Goal: Information Seeking & Learning: Learn about a topic

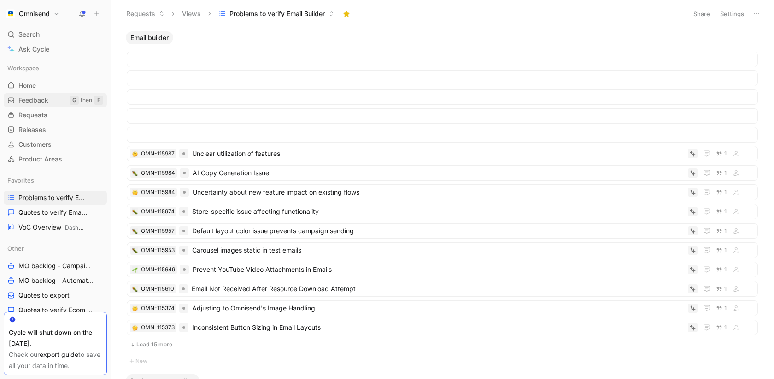
scroll to position [311, 0]
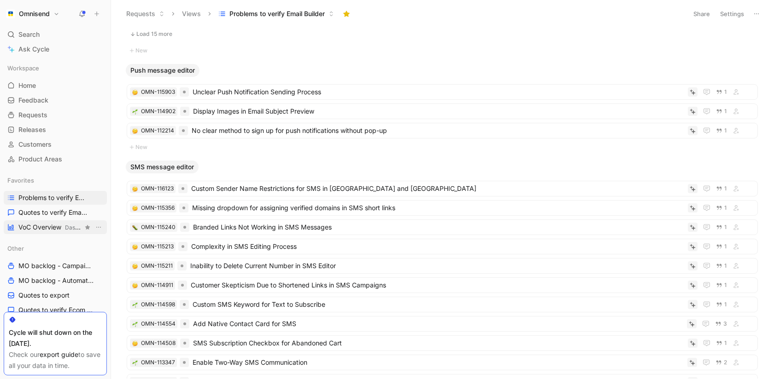
click at [35, 223] on span "VoC Overview Dashboards" at bounding box center [50, 228] width 64 height 10
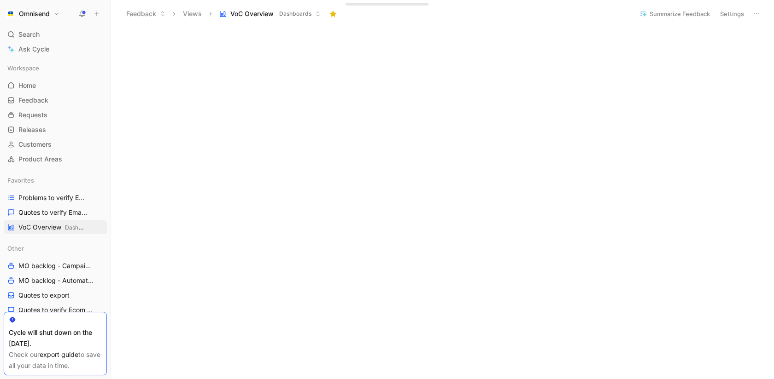
scroll to position [319, 0]
click at [43, 41] on div "Search ⌘ K" at bounding box center [55, 35] width 103 height 14
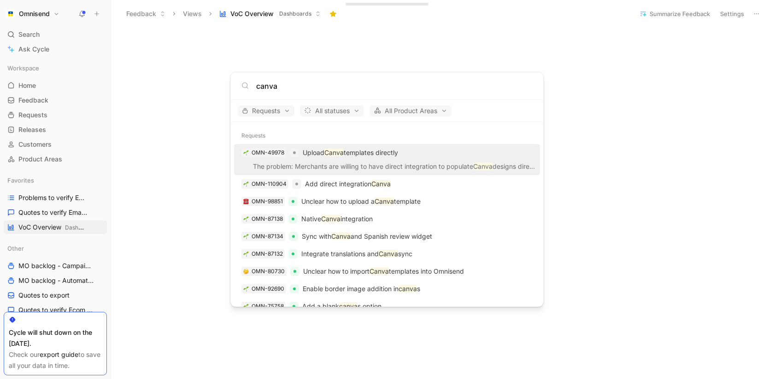
type input "canva"
click at [357, 156] on p "Upload Canva templates directly" at bounding box center [350, 152] width 95 height 11
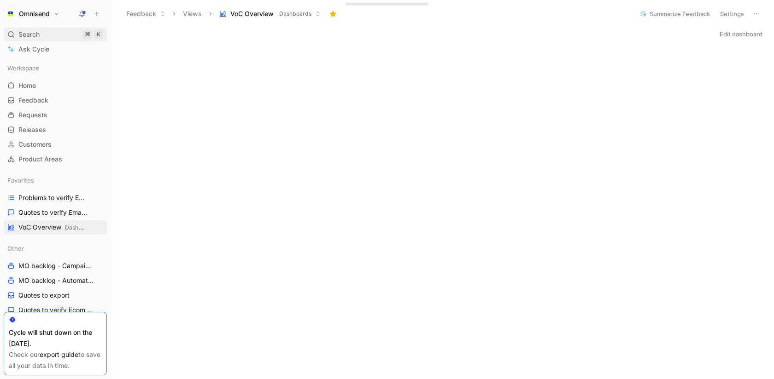
click at [47, 32] on div "Search ⌘ K" at bounding box center [55, 35] width 103 height 14
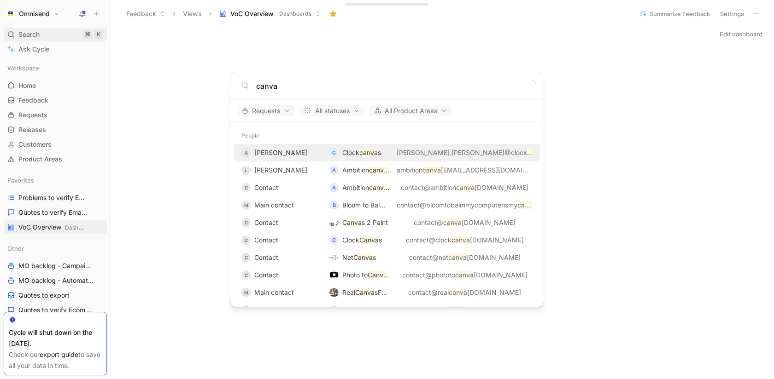
type input "canva"
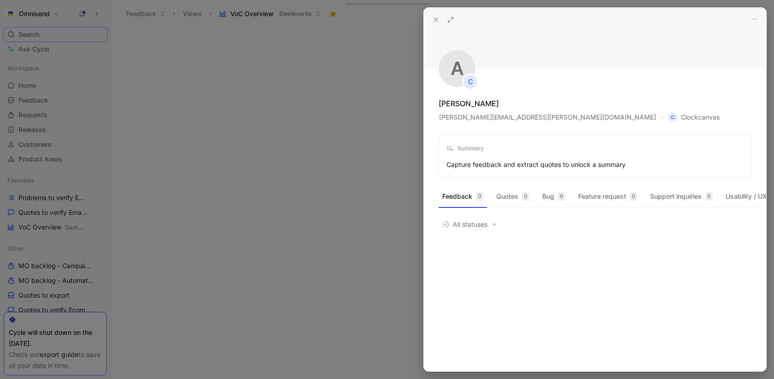
click at [436, 19] on icon at bounding box center [435, 19] width 7 height 7
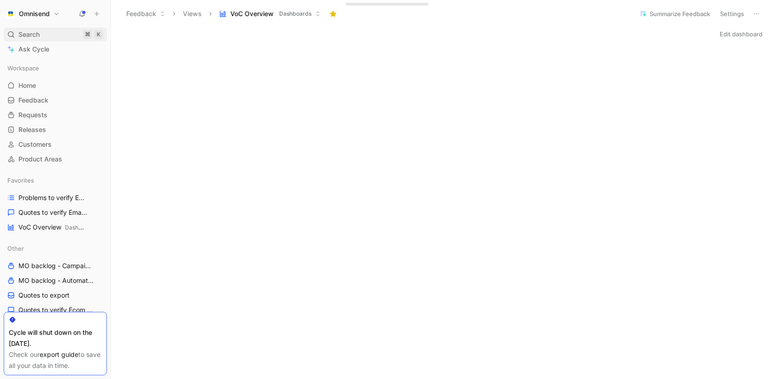
click at [28, 33] on span "Search" at bounding box center [28, 34] width 21 height 11
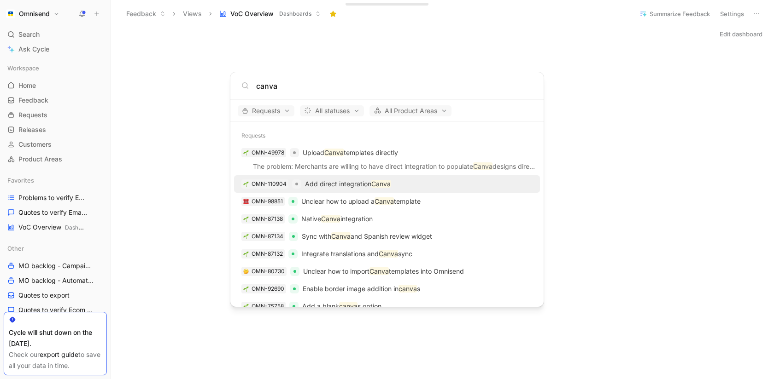
type input "canva"
click at [383, 186] on mark "Canva" at bounding box center [380, 184] width 19 height 8
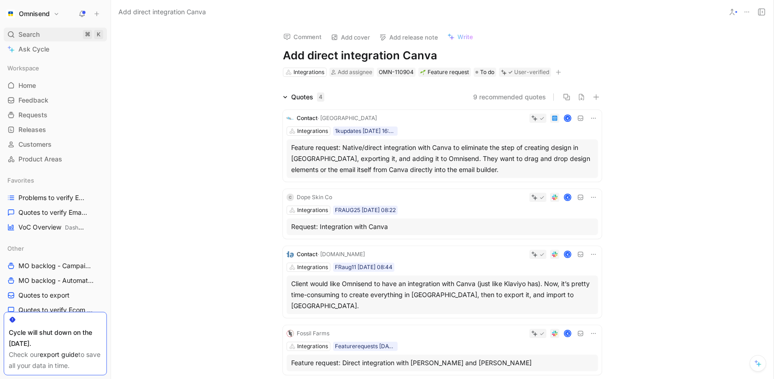
click at [52, 34] on div "Search ⌘ K" at bounding box center [55, 35] width 103 height 14
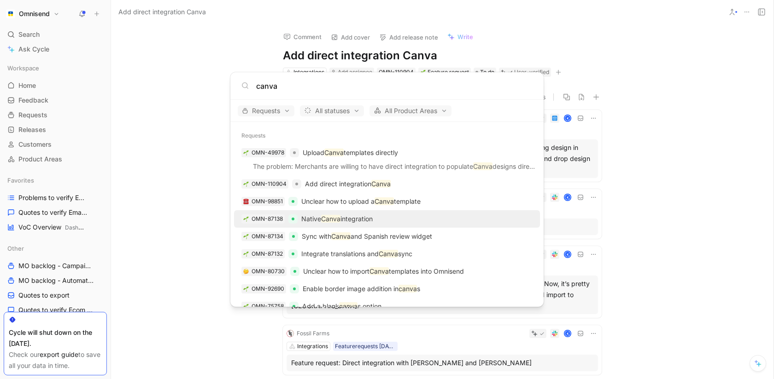
type input "canva"
click at [359, 220] on p "Native Canva integration" at bounding box center [336, 219] width 71 height 11
